Goal: Information Seeking & Learning: Learn about a topic

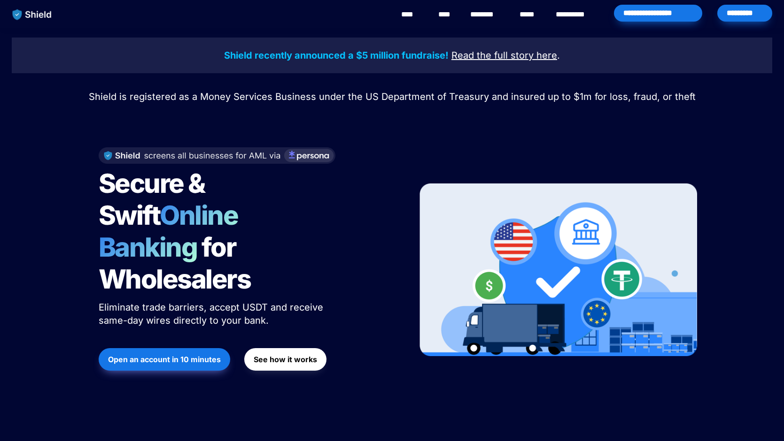
drag, startPoint x: 619, startPoint y: 53, endPoint x: 593, endPoint y: 36, distance: 31.3
click at [617, 51] on p "Shield recently announced a $5 million fundraise! Read the full story here ." at bounding box center [391, 55] width 737 height 17
click at [490, 13] on link "********" at bounding box center [486, 14] width 33 height 11
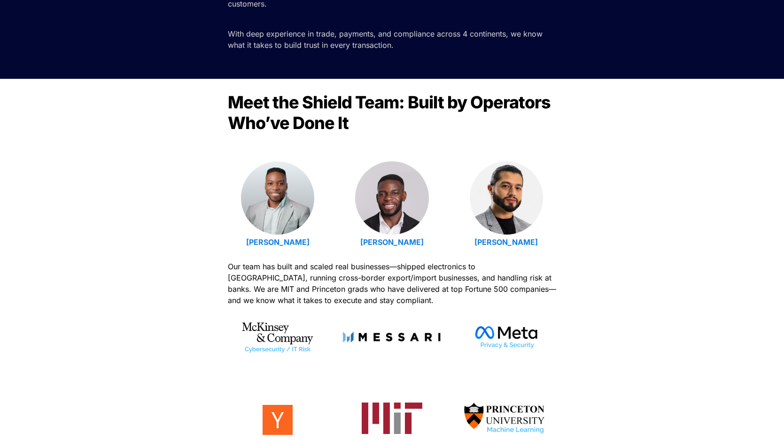
scroll to position [227, 0]
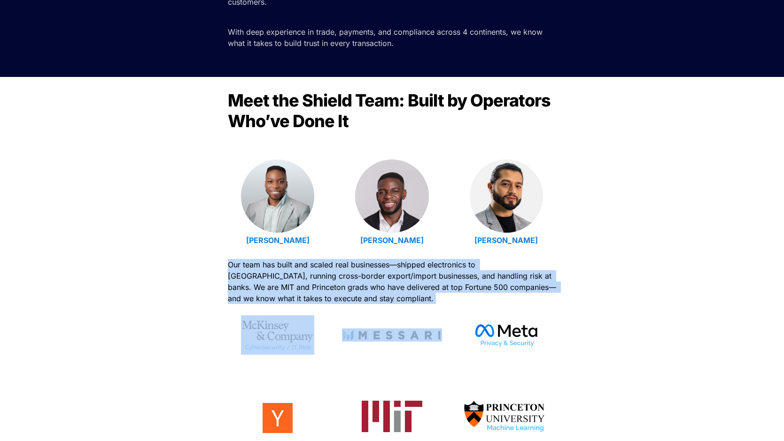
drag, startPoint x: 221, startPoint y: 269, endPoint x: 399, endPoint y: 306, distance: 181.2
click at [399, 306] on div "Meet the Shield Team: Built by Operators Who’ve Done It Emmanuel Udotong Isaiah…" at bounding box center [392, 279] width 784 height 405
click at [386, 300] on p "Our team has built and scaled real businesses—shipped electronics to Latin Amer…" at bounding box center [392, 281] width 329 height 49
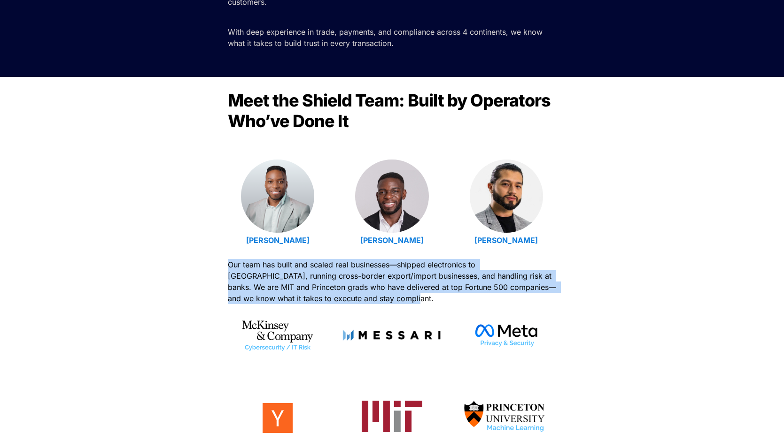
drag, startPoint x: 392, startPoint y: 298, endPoint x: 222, endPoint y: 261, distance: 174.6
click at [222, 261] on div "Meet the Shield Team: Built by Operators Who’ve Done It Emmanuel Udotong Isaiah…" at bounding box center [392, 279] width 784 height 405
